Goal: Task Accomplishment & Management: Use online tool/utility

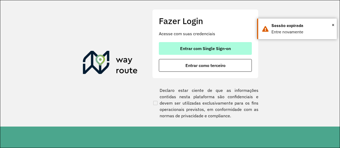
click at [184, 46] on span "Entrar com Single Sign-on" at bounding box center [205, 48] width 51 height 4
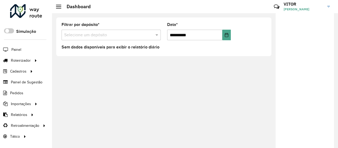
click at [269, 27] on formly-group "**********" at bounding box center [163, 34] width 211 height 22
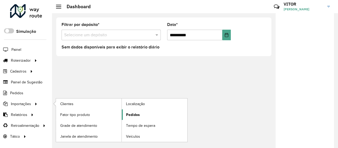
click at [131, 114] on span "Pedidos" at bounding box center [133, 115] width 14 height 6
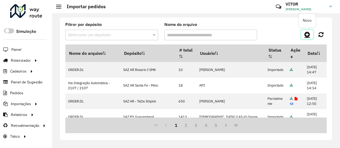
click at [306, 33] on icon at bounding box center [307, 34] width 6 height 6
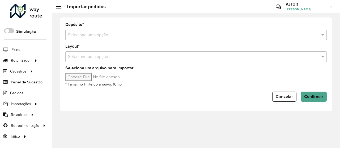
click at [81, 37] on input "text" at bounding box center [190, 35] width 245 height 6
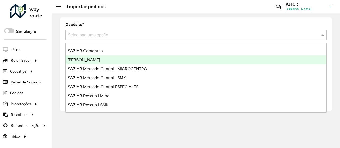
scroll to position [53, 0]
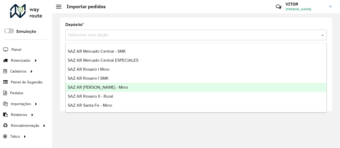
click at [104, 87] on span "SAZ AR [PERSON_NAME] - Mino" at bounding box center [98, 87] width 60 height 5
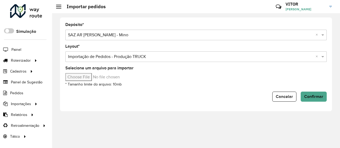
click at [90, 78] on input "Selecione um arquivo para importar" at bounding box center [110, 77] width 90 height 8
type input "**********"
click at [315, 97] on span "Confirmar" at bounding box center [313, 97] width 19 height 5
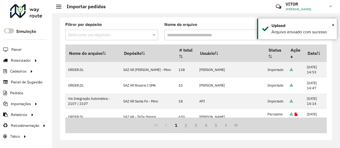
click at [217, 22] on div "Filtrar por depósito Selecione um depósito Nome do arquivo Nome do arquivo Depó…" at bounding box center [196, 79] width 272 height 123
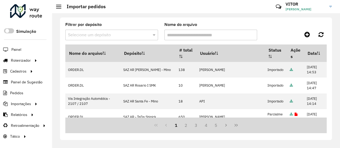
click at [217, 22] on div "Filtrar por depósito Selecione um depósito Nome do arquivo Nome do arquivo Depó…" at bounding box center [196, 79] width 272 height 123
click at [298, 25] on div "Filtrar por depósito Selecione um depósito Nome do arquivo" at bounding box center [195, 34] width 261 height 22
